Goal: Find specific page/section: Find specific page/section

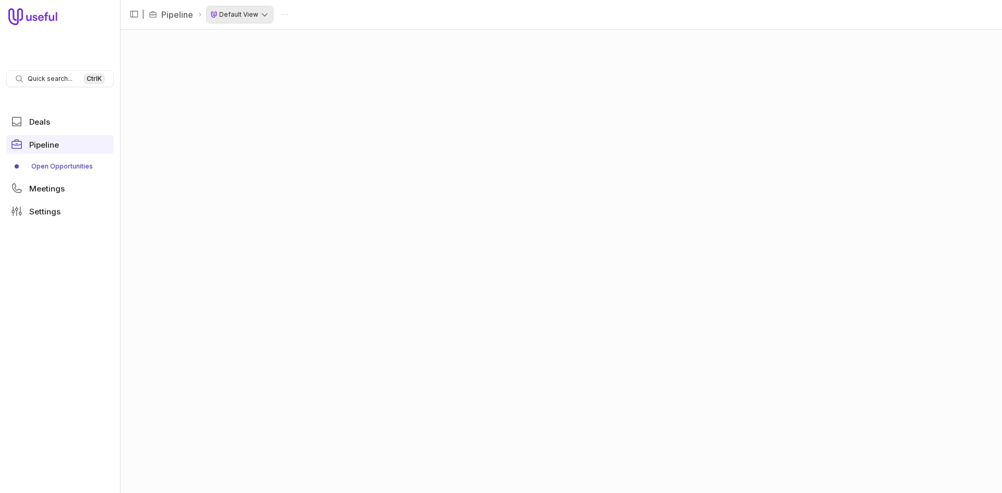
click at [254, 10] on html "Quick search... Ctrl K Deals Pipeline Open Opportunities Meetings Settings | Pi…" at bounding box center [501, 246] width 1002 height 493
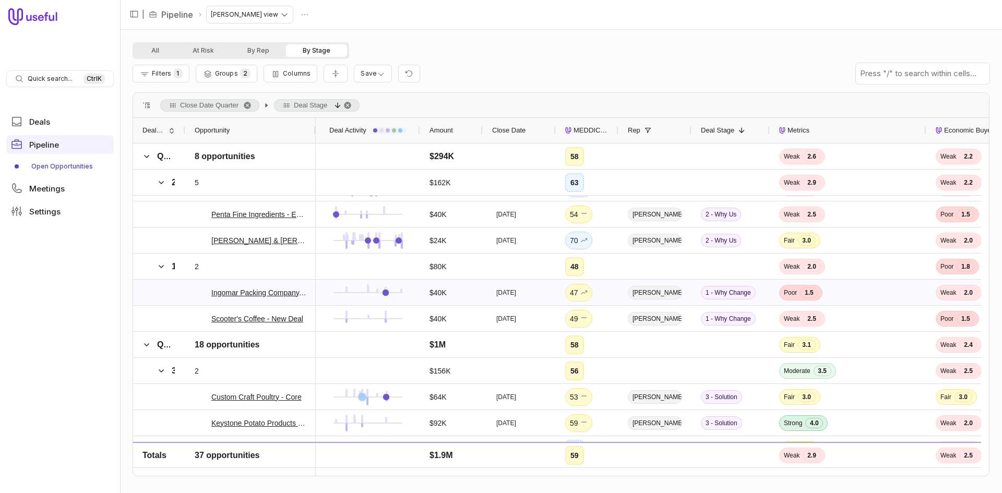
scroll to position [156, 0]
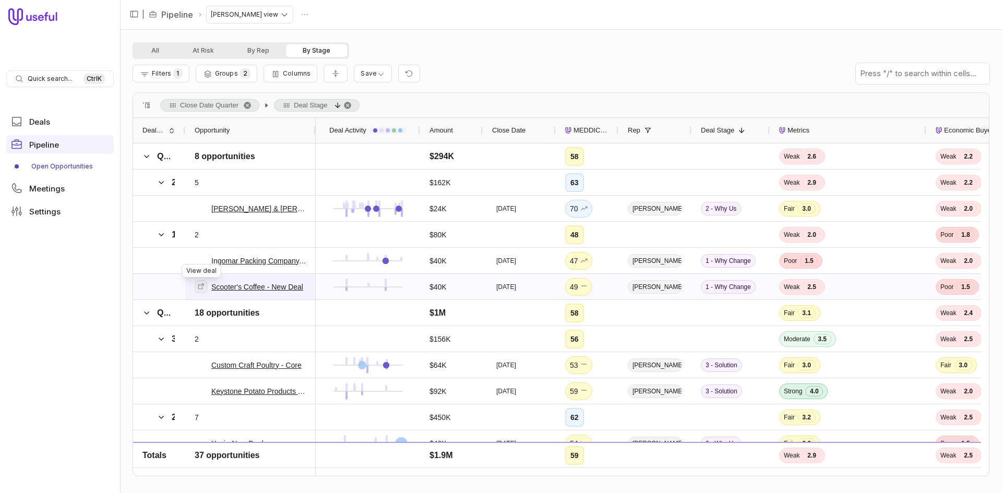
click at [204, 289] on icon at bounding box center [200, 286] width 7 height 7
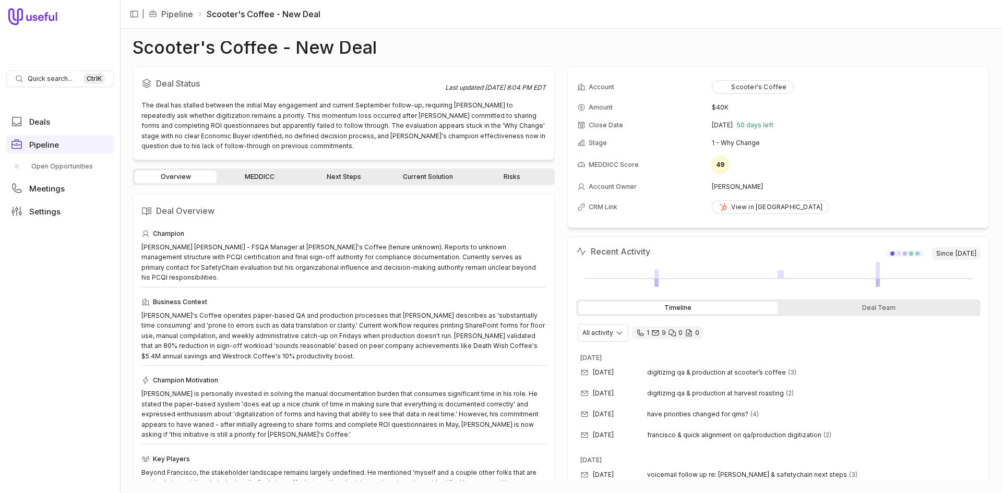
click at [494, 175] on link "Risks" at bounding box center [512, 177] width 82 height 13
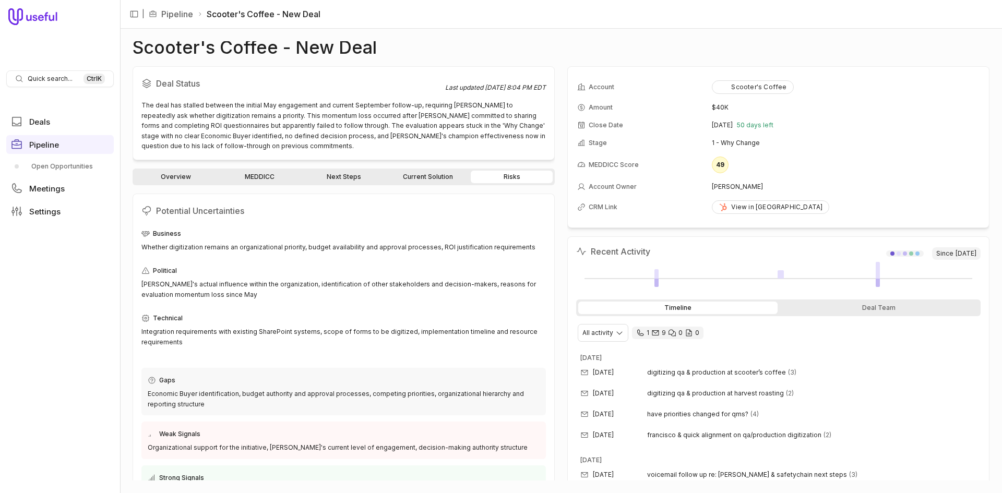
click at [275, 180] on link "MEDDICC" at bounding box center [260, 177] width 82 height 13
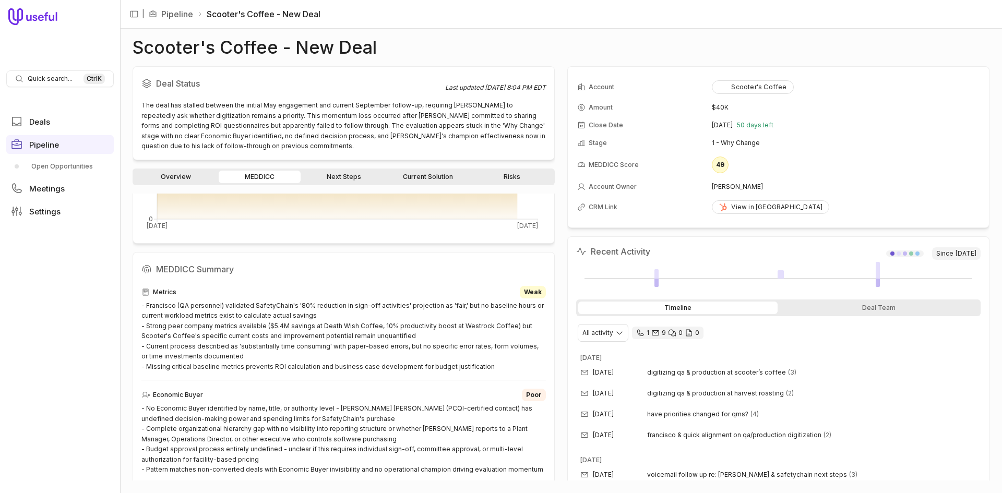
scroll to position [261, 0]
